Goal: Task Accomplishment & Management: Complete application form

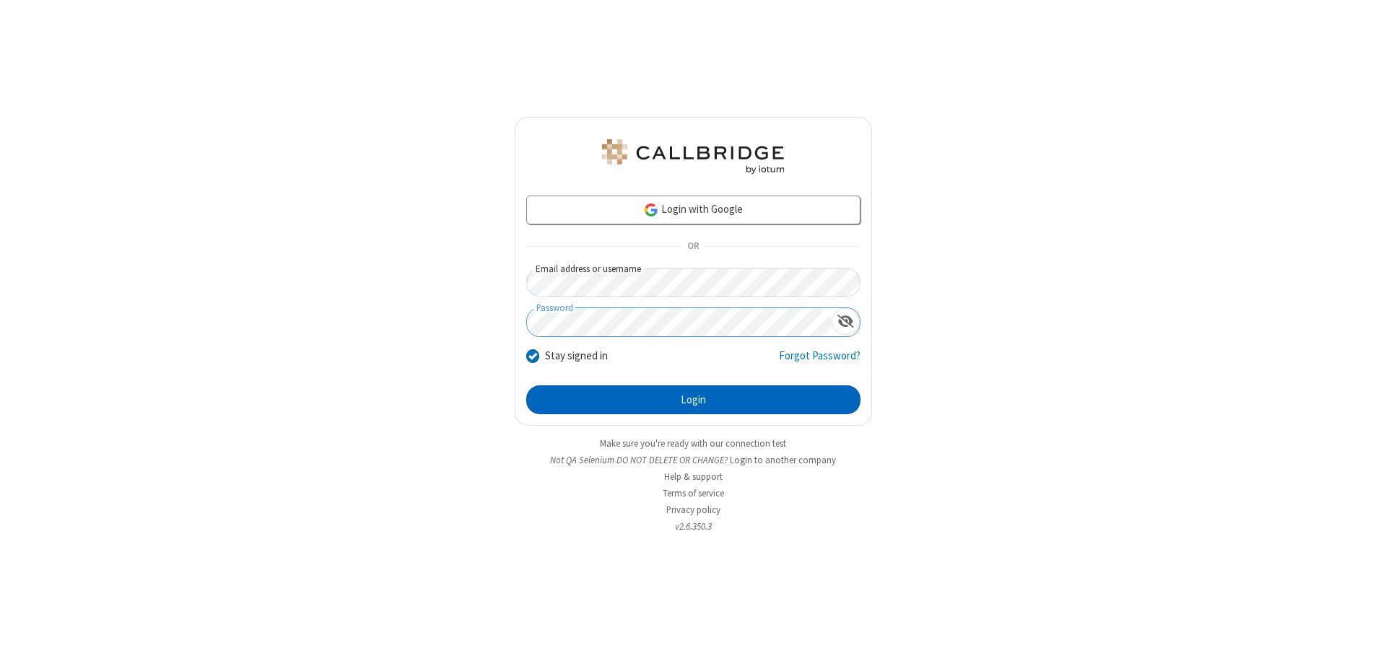
click at [693, 400] on button "Login" at bounding box center [693, 399] width 334 height 29
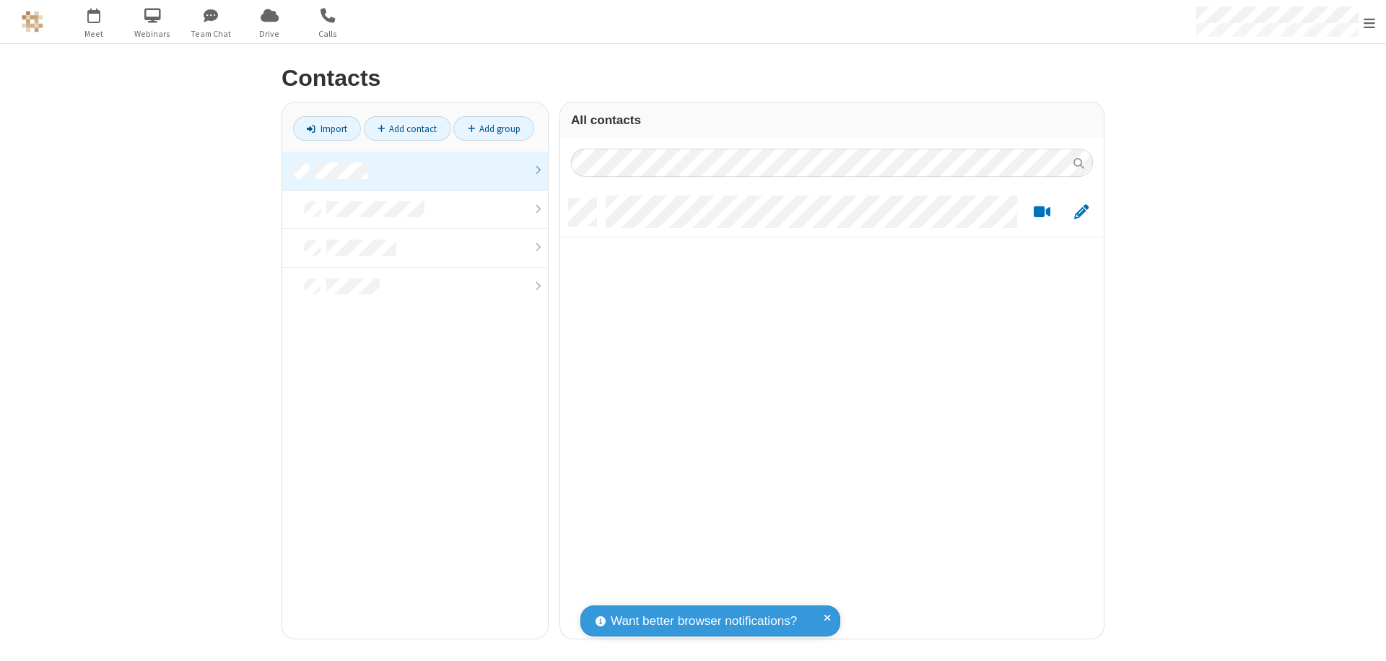
scroll to position [440, 533]
click at [415, 170] on link at bounding box center [415, 171] width 266 height 39
click at [407, 128] on link "Add contact" at bounding box center [407, 128] width 87 height 25
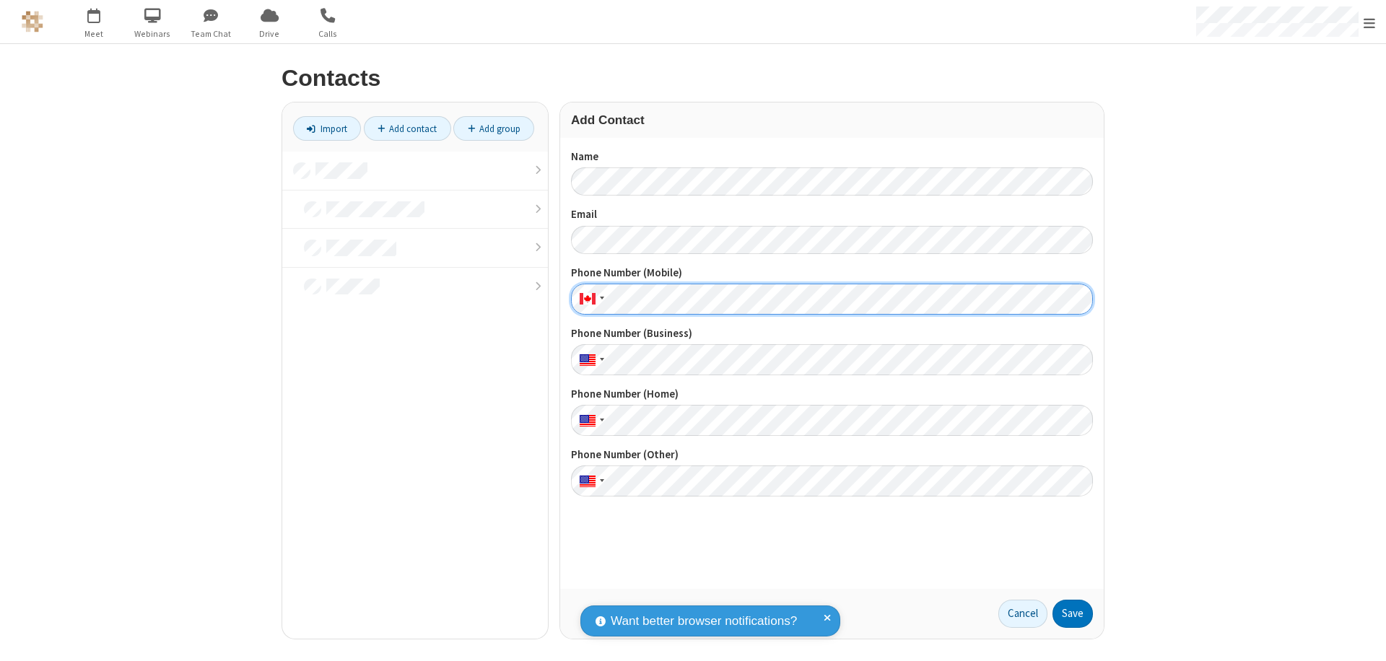
click at [1073, 614] on button "Save" at bounding box center [1072, 614] width 40 height 29
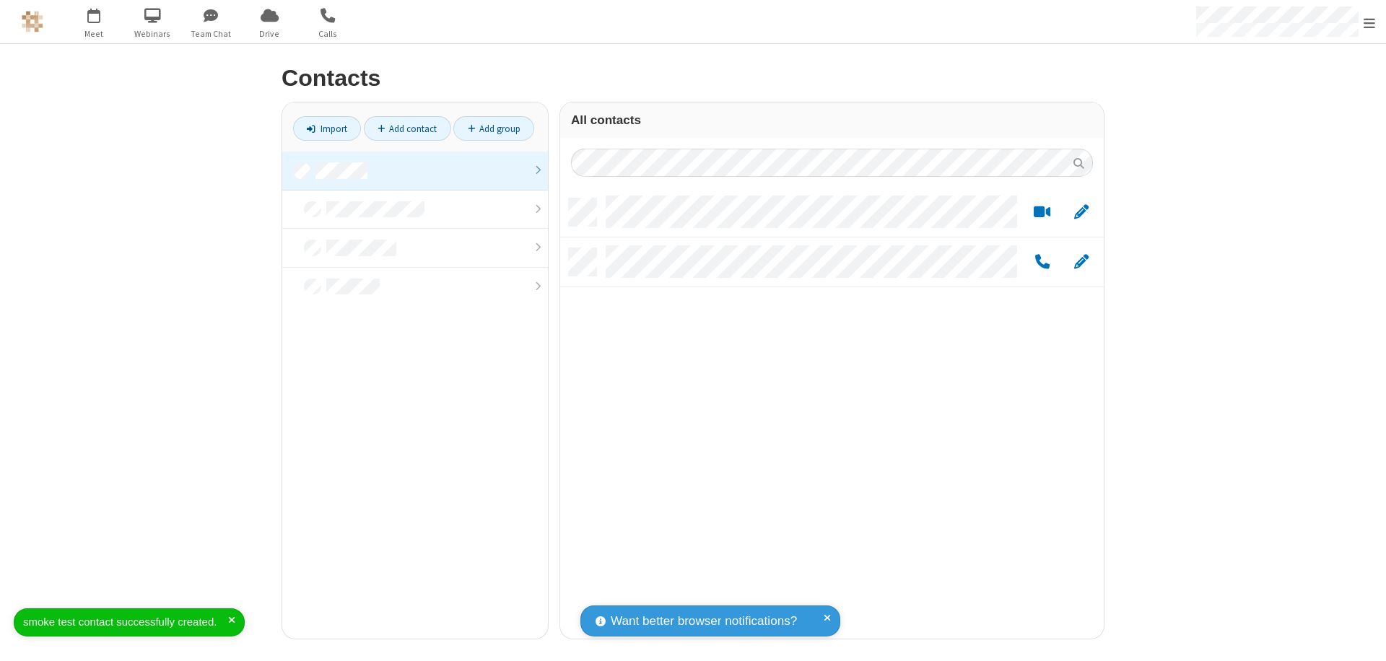
scroll to position [440, 533]
